Goal: Task Accomplishment & Management: Use online tool/utility

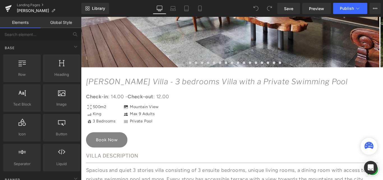
scroll to position [252, 0]
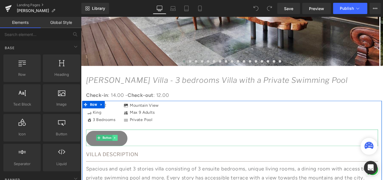
click at [120, 153] on link at bounding box center [119, 152] width 6 height 7
click at [102, 153] on link "Button" at bounding box center [98, 152] width 18 height 7
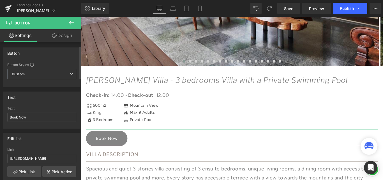
scroll to position [28, 0]
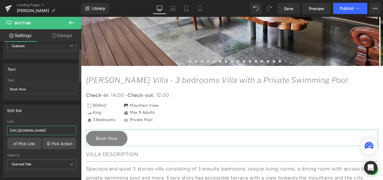
click at [39, 130] on input "https://bookingku.bookandlink.com/booking-page.php?id=green-forest-plantation-v…" at bounding box center [41, 130] width 69 height 9
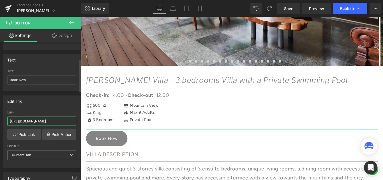
scroll to position [84, 0]
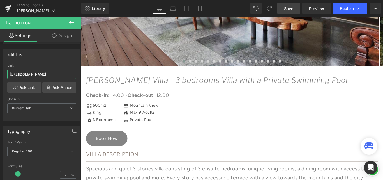
type input "https://admin.bookandlink.com/booking_engine/dashboard"
click at [287, 10] on span "Save" at bounding box center [288, 9] width 9 height 6
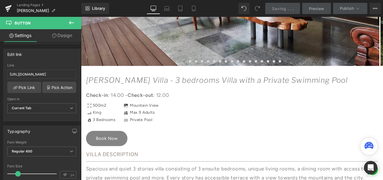
scroll to position [0, 0]
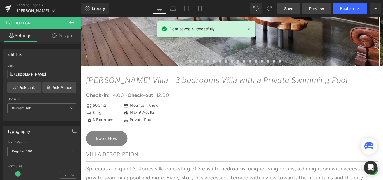
click at [315, 10] on span "Preview" at bounding box center [316, 9] width 15 height 6
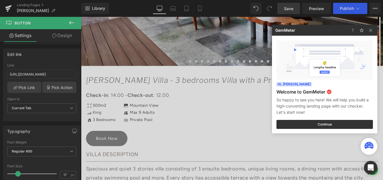
click at [343, 10] on div at bounding box center [191, 90] width 383 height 180
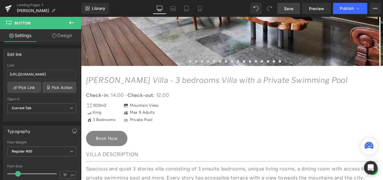
click at [343, 10] on span "Publish" at bounding box center [347, 8] width 14 height 4
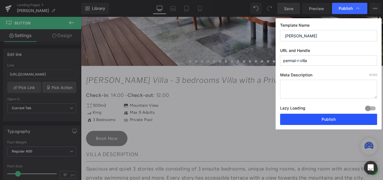
click at [308, 119] on button "Publish" at bounding box center [328, 119] width 97 height 11
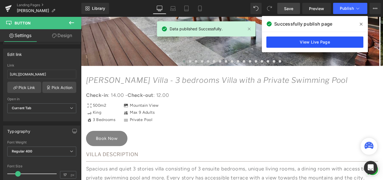
click at [308, 40] on link "View Live Page" at bounding box center [314, 41] width 97 height 11
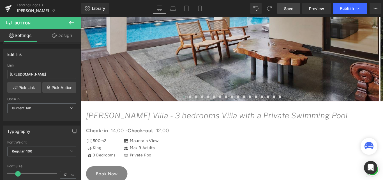
scroll to position [168, 0]
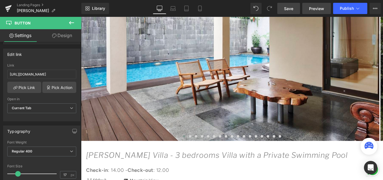
click at [322, 9] on span "Preview" at bounding box center [316, 9] width 15 height 6
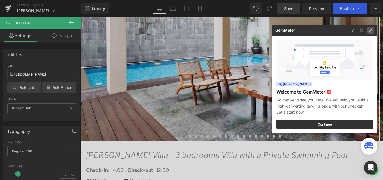
click at [0, 0] on img at bounding box center [0, 0] width 0 height 0
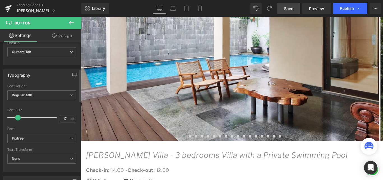
scroll to position [56, 0]
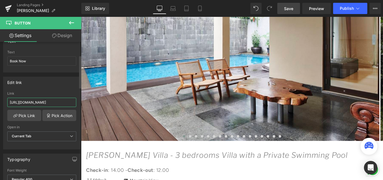
click at [41, 103] on input "https://admin.bookandlink.com/booking_engine/dashboard" at bounding box center [41, 102] width 69 height 9
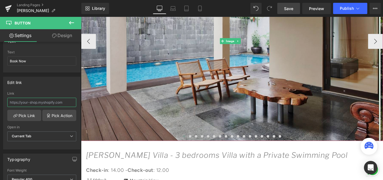
paste input "https://bookingku.bookandlink.com/booking-page.php?id=jasmine-cozy-villa-3-bedr…"
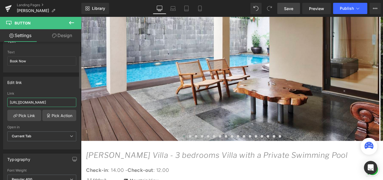
scroll to position [84, 0]
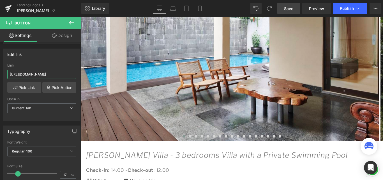
type input "https://bookingku.bookandlink.com/booking-page.php?id=jasmine-cozy-villa-3-bedr…"
click at [293, 7] on span "Save" at bounding box center [288, 9] width 9 height 6
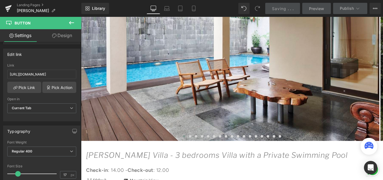
scroll to position [0, 0]
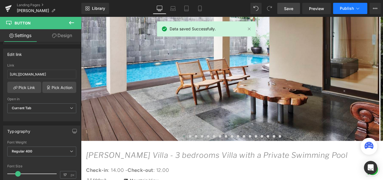
click at [341, 9] on span "Publish" at bounding box center [347, 8] width 14 height 4
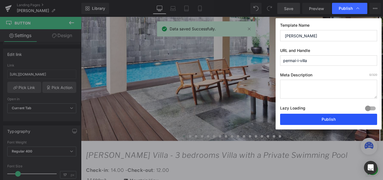
click at [326, 120] on button "Publish" at bounding box center [328, 119] width 97 height 11
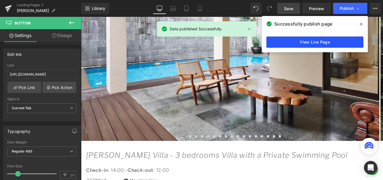
click at [327, 42] on link "View Live Page" at bounding box center [314, 41] width 97 height 11
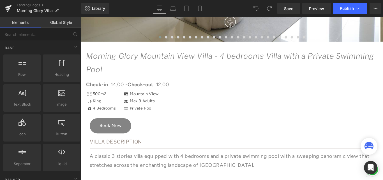
scroll to position [280, 0]
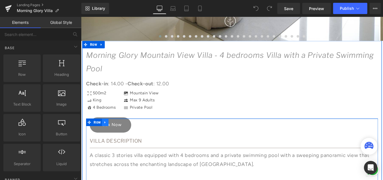
click at [110, 136] on link at bounding box center [108, 135] width 7 height 8
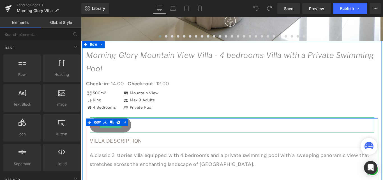
click at [115, 141] on link "Book Now" at bounding box center [114, 138] width 47 height 17
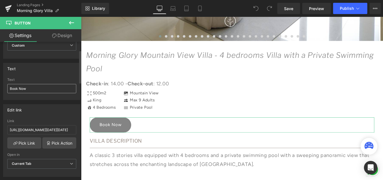
scroll to position [56, 0]
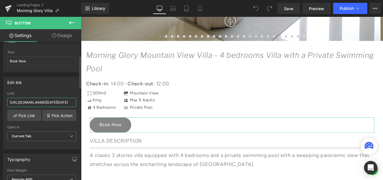
click at [42, 103] on input "https://www.bookandlink.com/booking/booking-page.php?id=1638&checkin=02-10-2023…" at bounding box center [41, 102] width 69 height 9
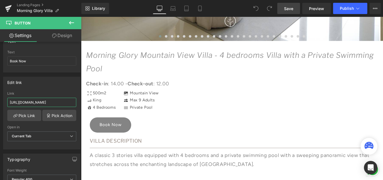
type input "https://bookingku.bookandlink.com/booking-page.php?id=morning-glory-mountain-vi…"
click at [283, 10] on link "Save" at bounding box center [288, 8] width 23 height 11
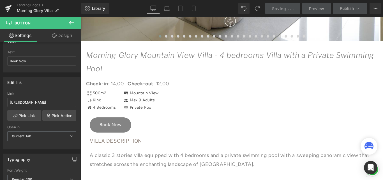
scroll to position [0, 0]
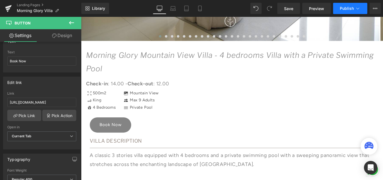
click at [344, 11] on button "Publish" at bounding box center [350, 8] width 34 height 11
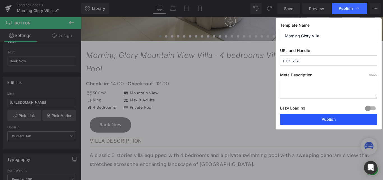
drag, startPoint x: 310, startPoint y: 124, endPoint x: 239, endPoint y: 130, distance: 70.9
click at [310, 124] on button "Publish" at bounding box center [328, 119] width 97 height 11
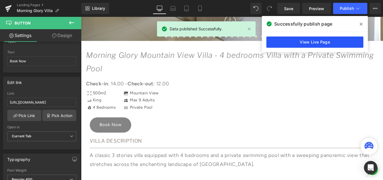
click at [302, 44] on link "View Live Page" at bounding box center [314, 41] width 97 height 11
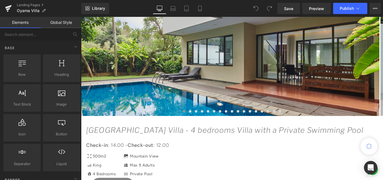
scroll to position [308, 0]
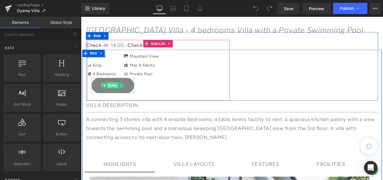
click at [112, 95] on span "Button" at bounding box center [116, 93] width 12 height 7
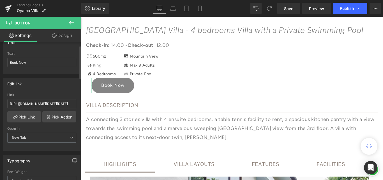
scroll to position [56, 0]
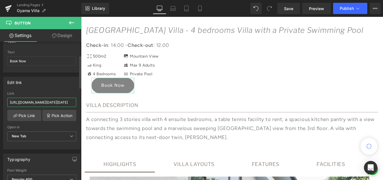
click at [51, 105] on input "https://www.bookandlink.com/booking/booking-page.php?id=1640&checkin=02-10-2023…" at bounding box center [41, 102] width 69 height 9
paste input "https://bookingku.bookandlink.com/booking-page.php?id=oyama-city-view-villa-4-b…"
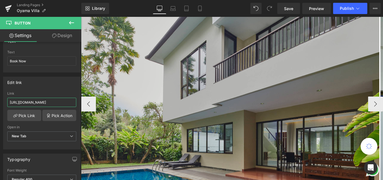
scroll to position [84, 0]
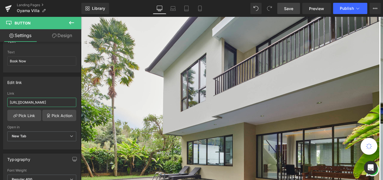
type input "https://bookingku.bookandlink.com/booking-page.php?id=oyama-city-view-villa-4-b…"
click at [291, 13] on link "Save" at bounding box center [288, 8] width 23 height 11
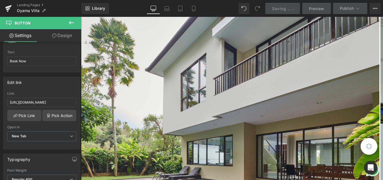
scroll to position [0, 0]
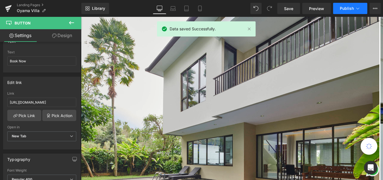
click at [343, 7] on span "Publish" at bounding box center [347, 8] width 14 height 4
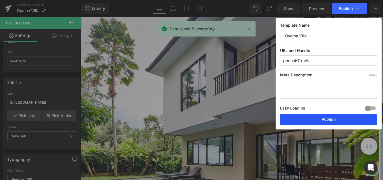
click at [325, 116] on button "Publish" at bounding box center [328, 119] width 97 height 11
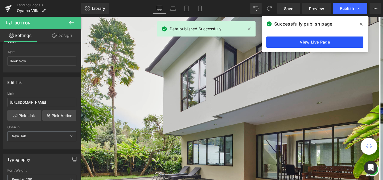
click at [313, 41] on link "View Live Page" at bounding box center [314, 41] width 97 height 11
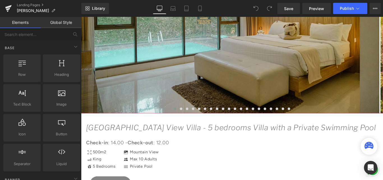
scroll to position [252, 0]
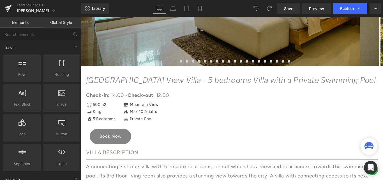
click at [106, 150] on div "Book Now Button" at bounding box center [169, 150] width 156 height 17
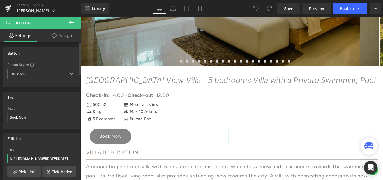
click at [34, 157] on input "[URL][DOMAIN_NAME][DATE][DATE]" at bounding box center [41, 158] width 69 height 9
type input "[URL][DOMAIN_NAME]"
click at [289, 8] on span "Save" at bounding box center [288, 9] width 9 height 6
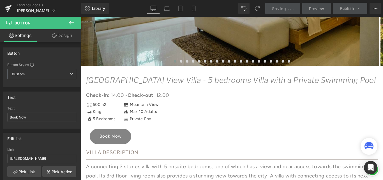
scroll to position [0, 0]
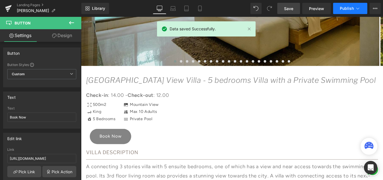
click at [344, 6] on span "Publish" at bounding box center [347, 8] width 14 height 4
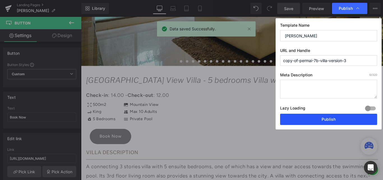
click at [336, 121] on button "Publish" at bounding box center [328, 119] width 97 height 11
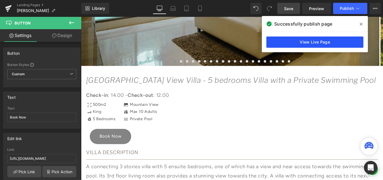
click at [329, 43] on link "View Live Page" at bounding box center [314, 41] width 97 height 11
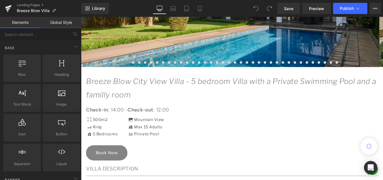
scroll to position [252, 0]
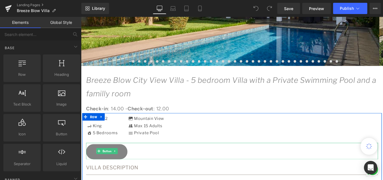
click at [109, 167] on span "Button" at bounding box center [110, 167] width 12 height 7
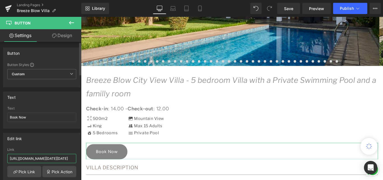
click at [42, 158] on input "https://www.bookandlink.com/booking/booking-page.php?id=1639&checkin=01-02-2024…" at bounding box center [41, 158] width 69 height 9
paste input "https://bookingku.bookandlink.com/booking-page.php?id=breeze-blows-city-view-vi…"
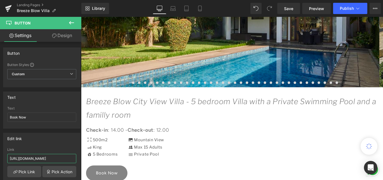
scroll to position [168, 0]
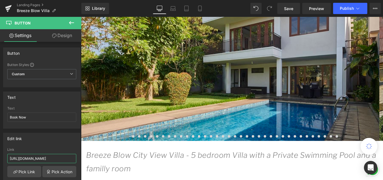
type input "https://bookingku.bookandlink.com/booking-page.php?id=breeze-blows-city-view-vi…"
click at [290, 3] on div "Library Desktop Desktop Laptop Tablet Mobile Save Preview Publish Scheduled Vie…" at bounding box center [232, 8] width 302 height 17
click at [292, 5] on link "Save" at bounding box center [288, 8] width 23 height 11
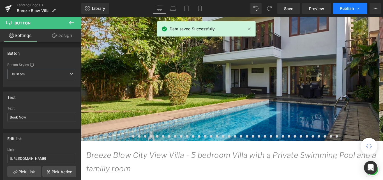
click at [355, 6] on icon at bounding box center [358, 9] width 6 height 6
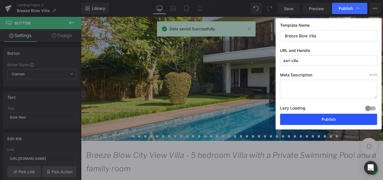
click at [328, 119] on button "Publish" at bounding box center [328, 119] width 97 height 11
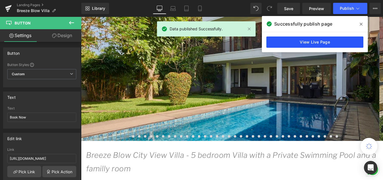
click at [322, 42] on link "View Live Page" at bounding box center [314, 41] width 97 height 11
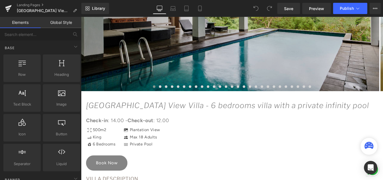
scroll to position [224, 0]
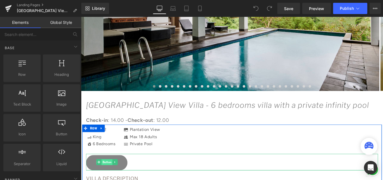
click at [111, 178] on span "Button" at bounding box center [110, 180] width 12 height 7
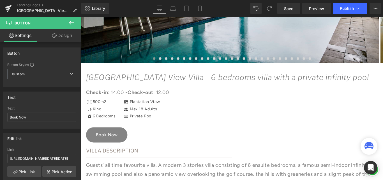
scroll to position [280, 0]
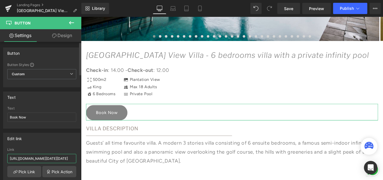
click at [43, 160] on input "[URL][DOMAIN_NAME][DATE][DATE]" at bounding box center [41, 158] width 69 height 9
paste input "[URL][DOMAIN_NAME][DOMAIN_NAME]"
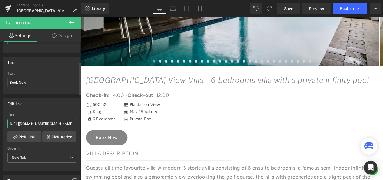
scroll to position [28, 0]
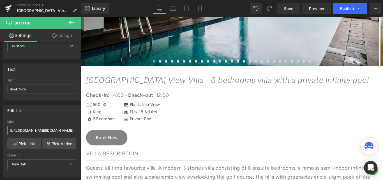
type input "[URL][DOMAIN_NAME][DOMAIN_NAME]"
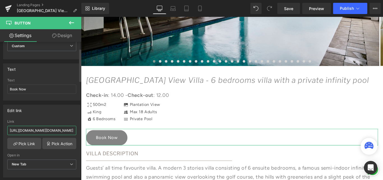
click at [24, 128] on input "[URL][DOMAIN_NAME][DOMAIN_NAME]" at bounding box center [41, 130] width 69 height 9
paste input "[URL][DOMAIN_NAME]"
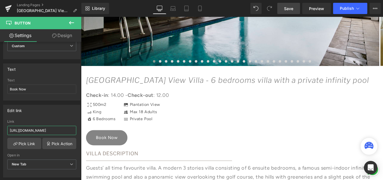
type input "[URL][DOMAIN_NAME]"
click at [287, 9] on span "Save" at bounding box center [288, 9] width 9 height 6
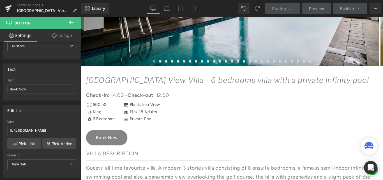
scroll to position [0, 0]
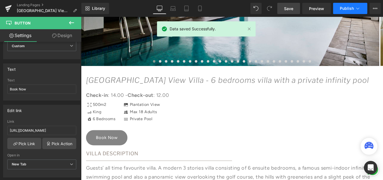
click at [345, 9] on span "Publish" at bounding box center [347, 8] width 14 height 4
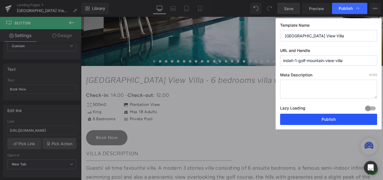
drag, startPoint x: 332, startPoint y: 120, endPoint x: 272, endPoint y: 98, distance: 64.0
click at [332, 120] on button "Publish" at bounding box center [328, 119] width 97 height 11
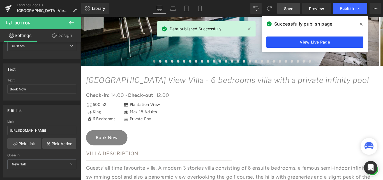
click at [294, 40] on link "View Live Page" at bounding box center [314, 41] width 97 height 11
